Goal: Task Accomplishment & Management: Manage account settings

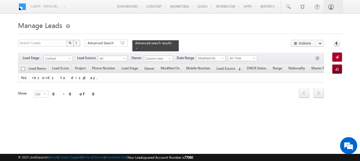
click at [108, 38] on form "Manage Leads Search Leads X ? 0 results found Advanced Search Advanced Search" at bounding box center [180, 66] width 324 height 95
click at [108, 41] on span "Advanced Search" at bounding box center [102, 43] width 28 height 5
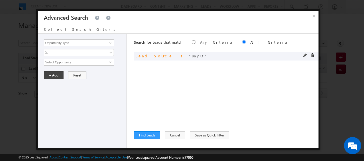
click at [313, 58] on div at bounding box center [310, 56] width 14 height 5
click at [313, 56] on span at bounding box center [312, 56] width 4 height 4
click at [110, 44] on span at bounding box center [110, 43] width 5 height 5
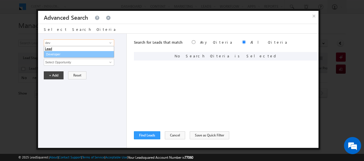
click at [68, 56] on link "Developer" at bounding box center [79, 54] width 70 height 7
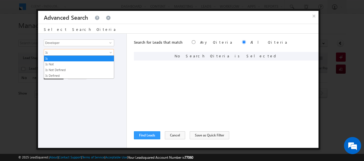
click at [76, 50] on span "Is" at bounding box center [75, 52] width 62 height 5
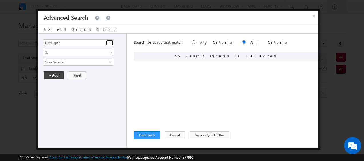
click at [106, 41] on link at bounding box center [109, 43] width 7 height 6
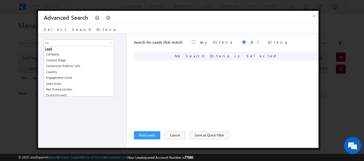
type input "c"
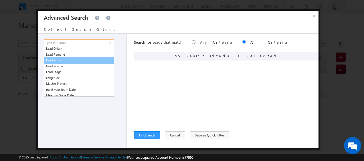
scroll to position [288, 0]
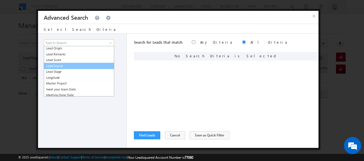
click at [74, 64] on link "Lead Source" at bounding box center [79, 66] width 70 height 7
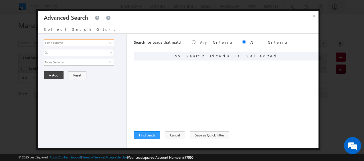
type input "Lead Source"
click at [64, 61] on span "None Selected" at bounding box center [76, 62] width 65 height 6
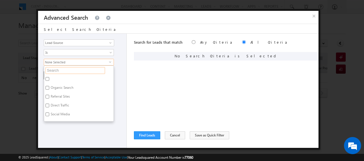
click at [71, 70] on input "text" at bounding box center [76, 70] width 60 height 7
type input "ema"
click at [47, 86] on input "Emaar BeachFront" at bounding box center [48, 88] width 4 height 4
checkbox input "true"
click at [47, 96] on input "Emaar South" at bounding box center [48, 97] width 4 height 4
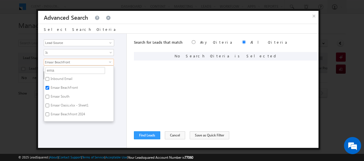
checkbox input "true"
click at [47, 105] on input "Emaar Oasis.xlsx - Sheet1" at bounding box center [48, 106] width 4 height 4
checkbox input "true"
click at [46, 113] on input "Emaar Beachfront 2024" at bounding box center [48, 115] width 4 height 4
checkbox input "true"
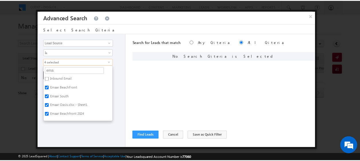
scroll to position [7, 0]
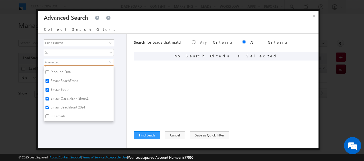
click at [127, 90] on div "Opportunity Type Lead Activity Task Sales Group Prospect Id Address 1 Address 2…" at bounding box center [82, 91] width 89 height 115
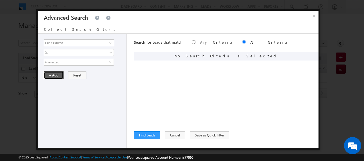
click at [54, 76] on button "+ Add" at bounding box center [54, 76] width 20 height 8
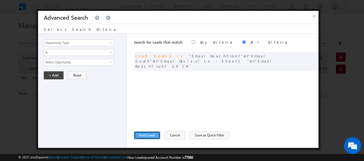
click at [145, 138] on button "Find Leads" at bounding box center [147, 136] width 26 height 8
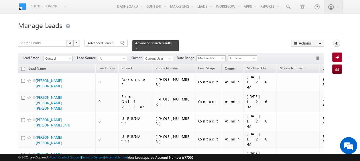
click at [21, 66] on th "Lead Name" at bounding box center [56, 68] width 77 height 9
click at [23, 67] on input "checkbox" at bounding box center [23, 69] width 4 height 4
checkbox input "true"
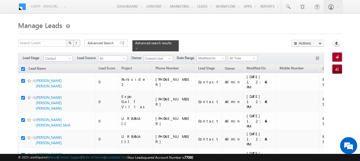
checkbox input "true"
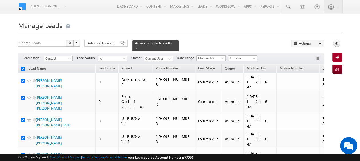
checkbox input "true"
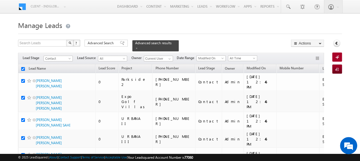
checkbox input "true"
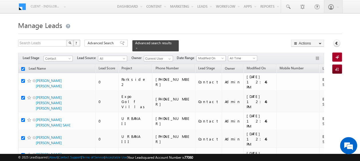
checkbox input "true"
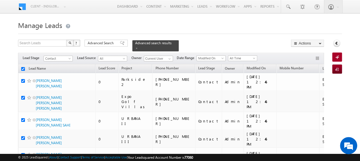
checkbox input "true"
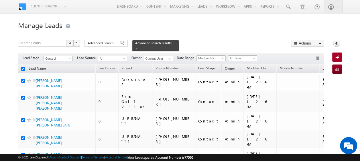
checkbox input "true"
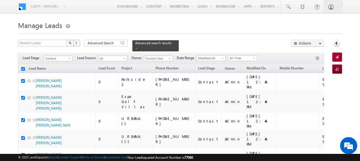
checkbox input "true"
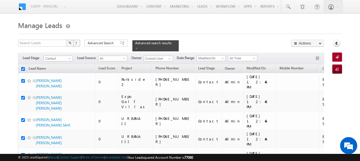
checkbox input "true"
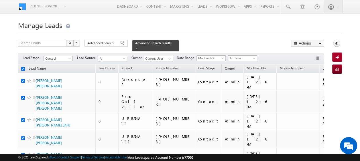
checkbox input "true"
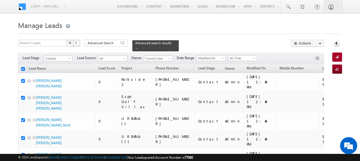
checkbox input "true"
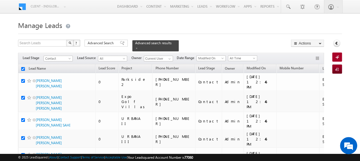
checkbox input "true"
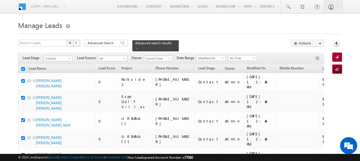
checkbox input "true"
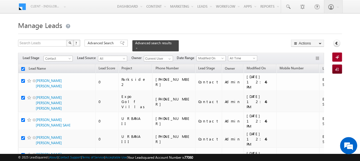
checkbox input "true"
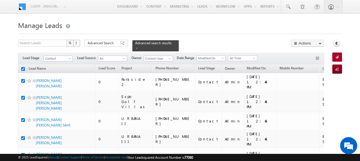
checkbox input "true"
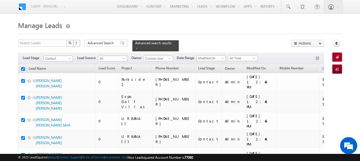
checkbox input "true"
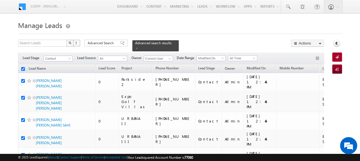
checkbox input "true"
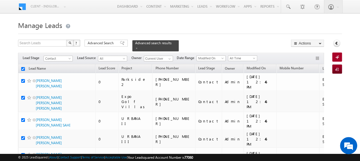
checkbox input "true"
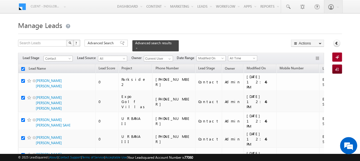
checkbox input "true"
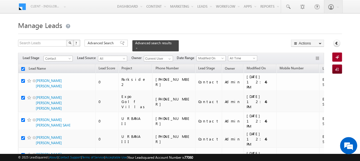
checkbox input "true"
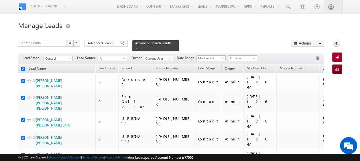
checkbox input "true"
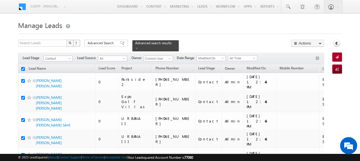
checkbox input "true"
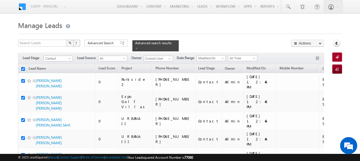
checkbox input "true"
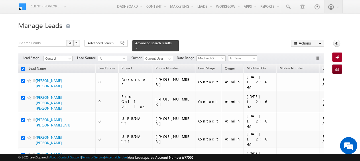
checkbox input "true"
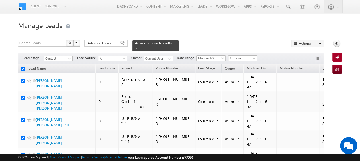
checkbox input "true"
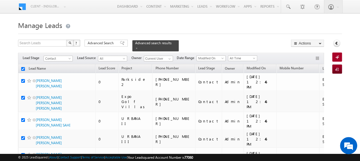
checkbox input "true"
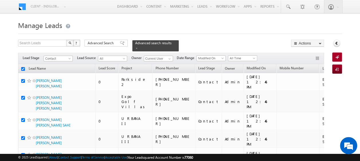
checkbox input "true"
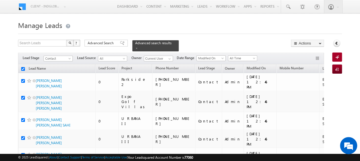
checkbox input "true"
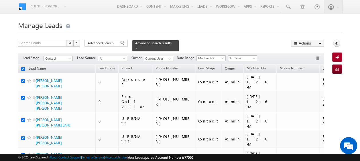
checkbox input "true"
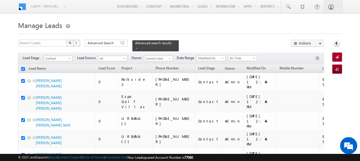
checkbox input "true"
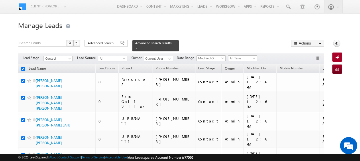
checkbox input "true"
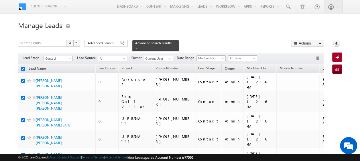
checkbox input "true"
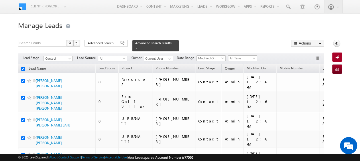
checkbox input "true"
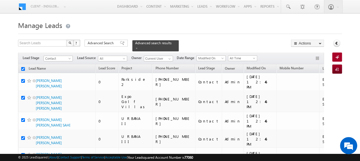
checkbox input "true"
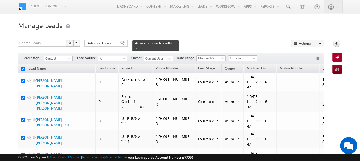
checkbox input "true"
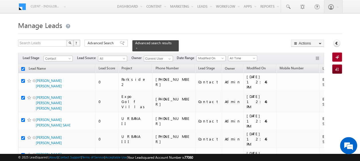
checkbox input "true"
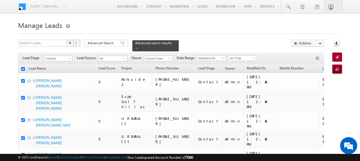
checkbox input "true"
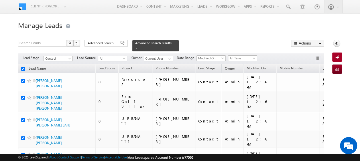
checkbox input "true"
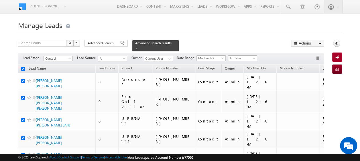
checkbox input "true"
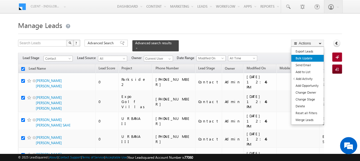
click at [302, 56] on link "Bulk Update" at bounding box center [307, 58] width 32 height 7
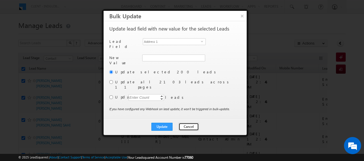
click at [188, 123] on button "Cancel" at bounding box center [189, 127] width 20 height 8
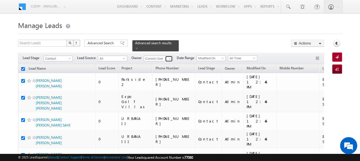
click at [168, 57] on span at bounding box center [169, 59] width 5 height 5
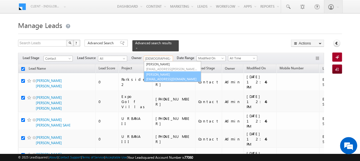
click at [167, 72] on link "[PERSON_NAME] [PERSON_NAME][EMAIL_ADDRESS][DOMAIN_NAME]" at bounding box center [172, 77] width 57 height 11
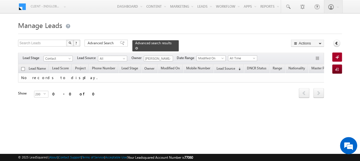
click at [138, 47] on span at bounding box center [136, 48] width 3 height 3
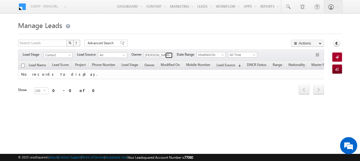
click at [170, 55] on span at bounding box center [169, 55] width 5 height 5
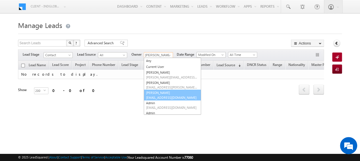
click at [165, 92] on link "[PERSON_NAME] [PERSON_NAME][EMAIL_ADDRESS][DOMAIN_NAME]" at bounding box center [172, 95] width 57 height 11
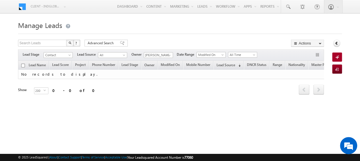
click at [136, 86] on div "Refresh first prev next last 0 - 0 of 0" at bounding box center [171, 87] width 306 height 16
click at [71, 55] on span at bounding box center [70, 56] width 5 height 5
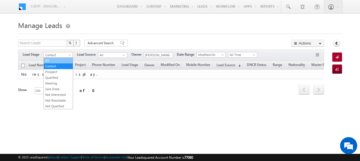
click at [51, 58] on link "All" at bounding box center [58, 60] width 29 height 5
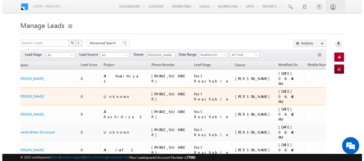
scroll to position [0, 0]
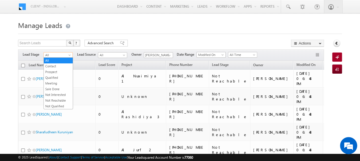
click at [69, 55] on span at bounding box center [70, 56] width 5 height 5
click at [56, 68] on link "Contact" at bounding box center [58, 66] width 29 height 5
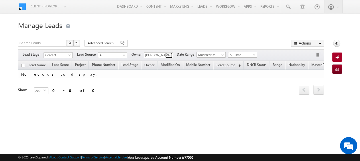
click at [169, 56] on span at bounding box center [169, 55] width 5 height 5
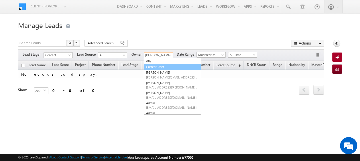
click at [154, 65] on link "Current User" at bounding box center [172, 67] width 57 height 7
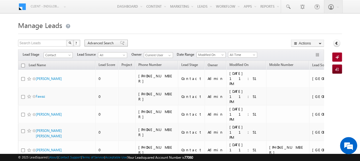
click at [99, 43] on span "Advanced Search" at bounding box center [102, 43] width 28 height 5
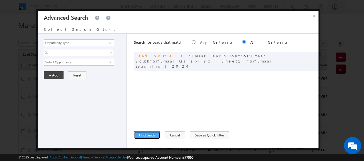
click at [147, 135] on button "Find Leads" at bounding box center [147, 136] width 26 height 8
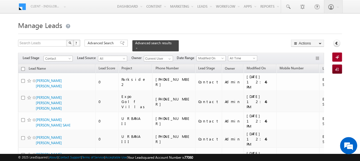
click at [23, 67] on input "checkbox" at bounding box center [23, 69] width 4 height 4
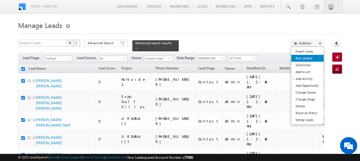
click at [303, 60] on link "Bulk Update" at bounding box center [307, 58] width 32 height 7
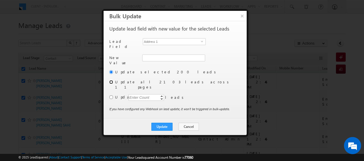
click at [111, 81] on input "radio" at bounding box center [111, 82] width 4 height 4
click at [201, 42] on span "select" at bounding box center [203, 41] width 5 height 3
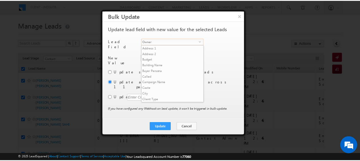
scroll to position [224, 0]
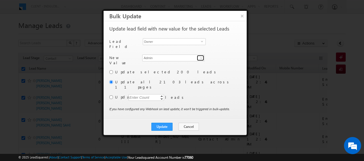
click at [200, 57] on span at bounding box center [201, 58] width 5 height 5
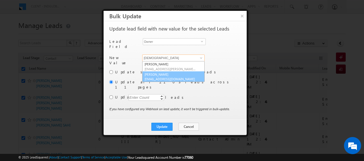
click at [174, 74] on link "[PERSON_NAME] [PERSON_NAME][EMAIL_ADDRESS][DOMAIN_NAME]" at bounding box center [173, 77] width 62 height 11
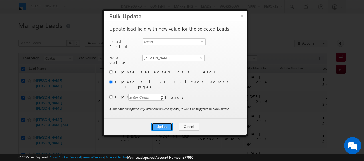
click at [164, 123] on button "Update" at bounding box center [161, 127] width 21 height 8
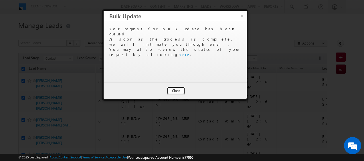
click at [174, 91] on button "Close" at bounding box center [176, 91] width 18 height 8
